Goal: Task Accomplishment & Management: Use online tool/utility

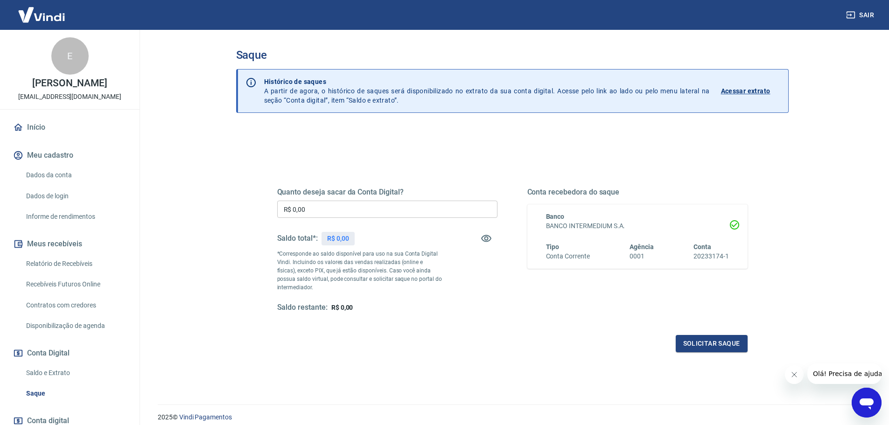
click at [422, 209] on input "R$ 0,00" at bounding box center [387, 209] width 220 height 17
type input "R$ 5.008,59"
click at [709, 351] on button "Solicitar saque" at bounding box center [712, 343] width 72 height 17
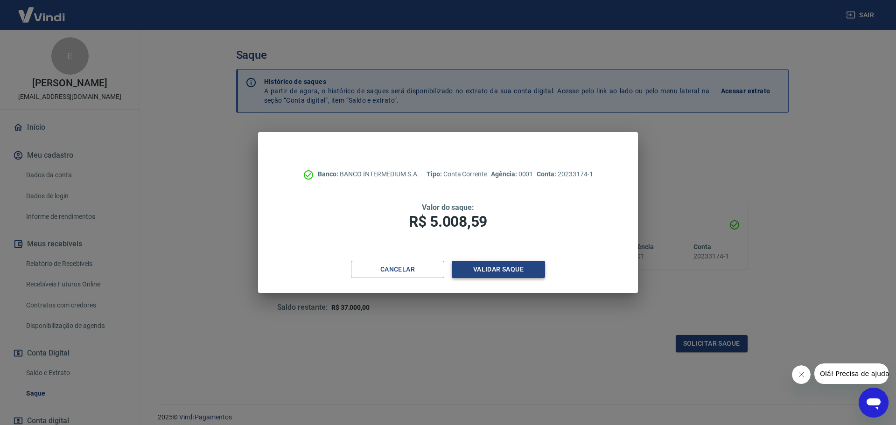
click at [518, 270] on button "Validar saque" at bounding box center [498, 269] width 93 height 17
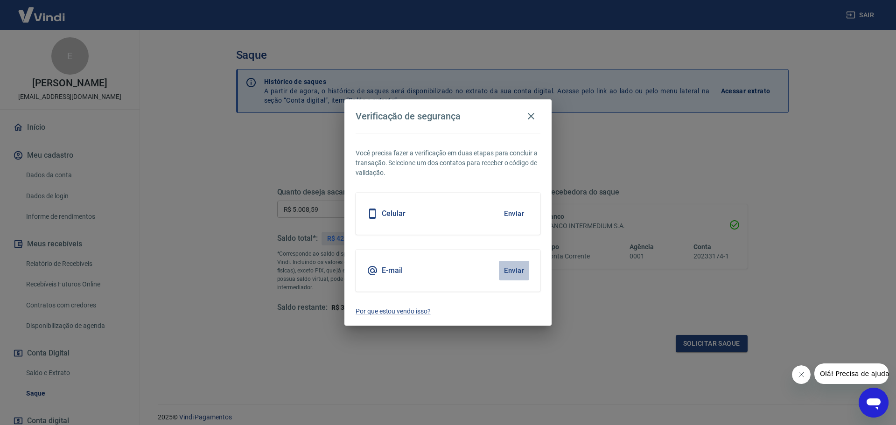
click at [523, 270] on button "Enviar" at bounding box center [514, 271] width 30 height 20
click at [416, 271] on div "E-mail Enviar" at bounding box center [448, 271] width 185 height 42
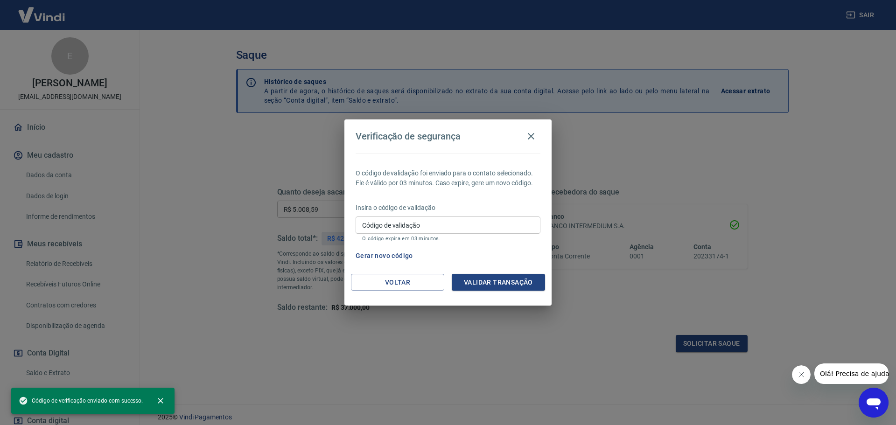
click at [443, 223] on input "Código de validação" at bounding box center [448, 225] width 185 height 17
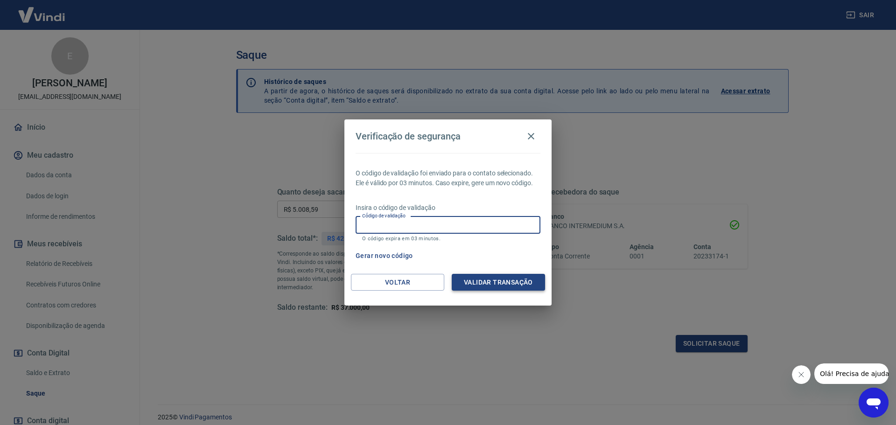
paste input "618833"
type input "618833"
click at [520, 286] on button "Validar transação" at bounding box center [498, 282] width 93 height 17
